Goal: Information Seeking & Learning: Learn about a topic

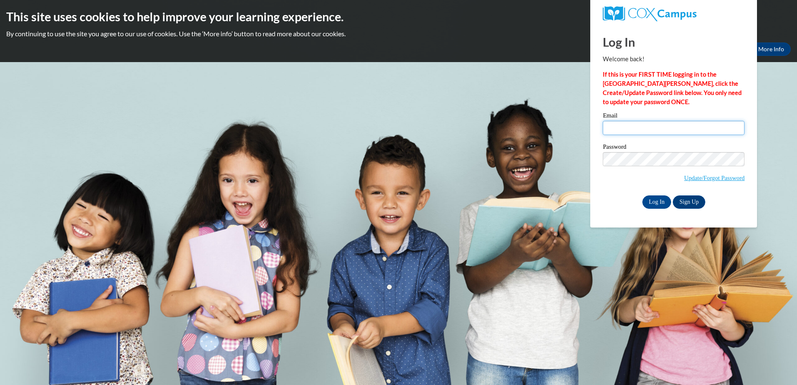
click at [616, 125] on input "Email" at bounding box center [674, 128] width 142 height 14
type input "[EMAIL_ADDRESS][DOMAIN_NAME]"
click at [658, 201] on input "Log In" at bounding box center [657, 202] width 29 height 13
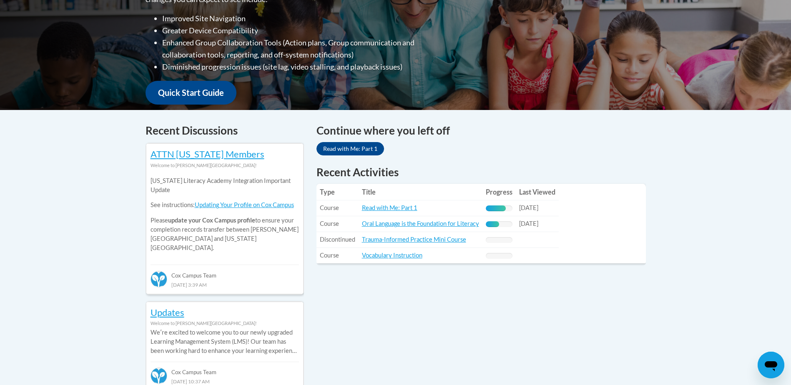
scroll to position [306, 0]
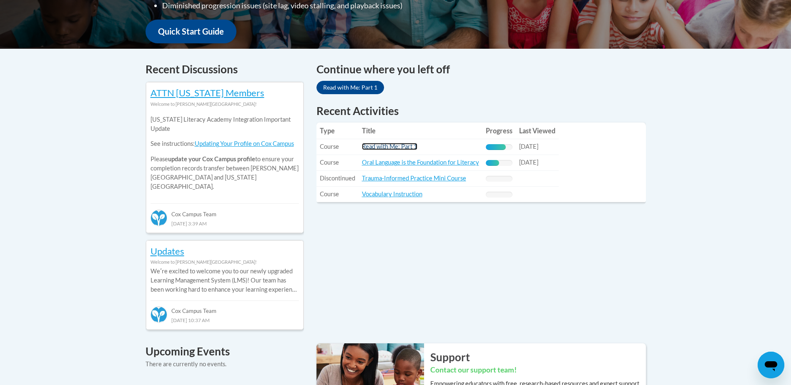
click at [405, 146] on link "Read with Me: Part 1" at bounding box center [389, 146] width 55 height 7
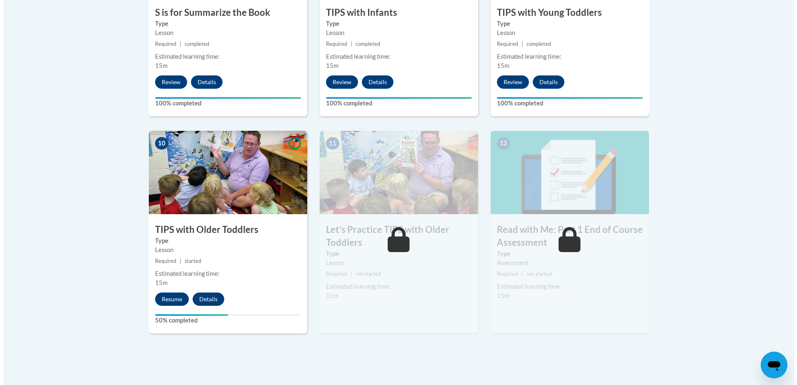
scroll to position [818, 0]
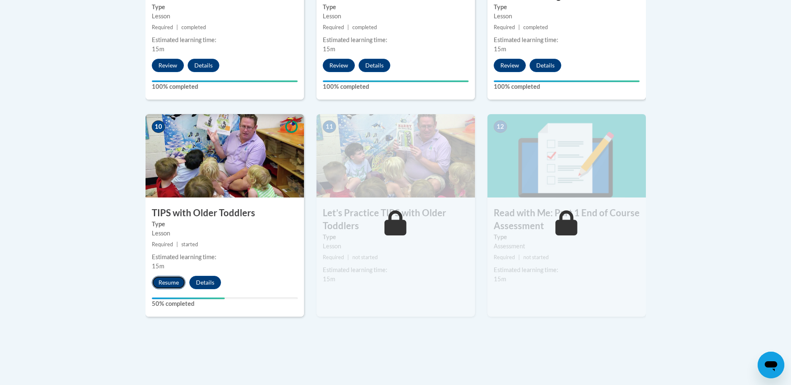
click at [166, 281] on button "Resume" at bounding box center [169, 282] width 34 height 13
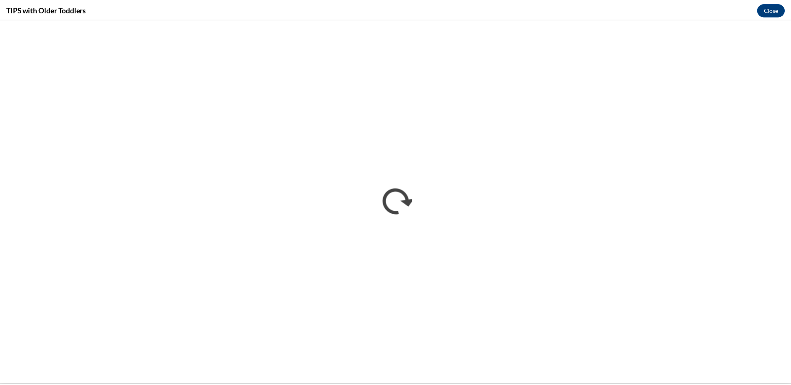
scroll to position [0, 0]
